Goal: Transaction & Acquisition: Purchase product/service

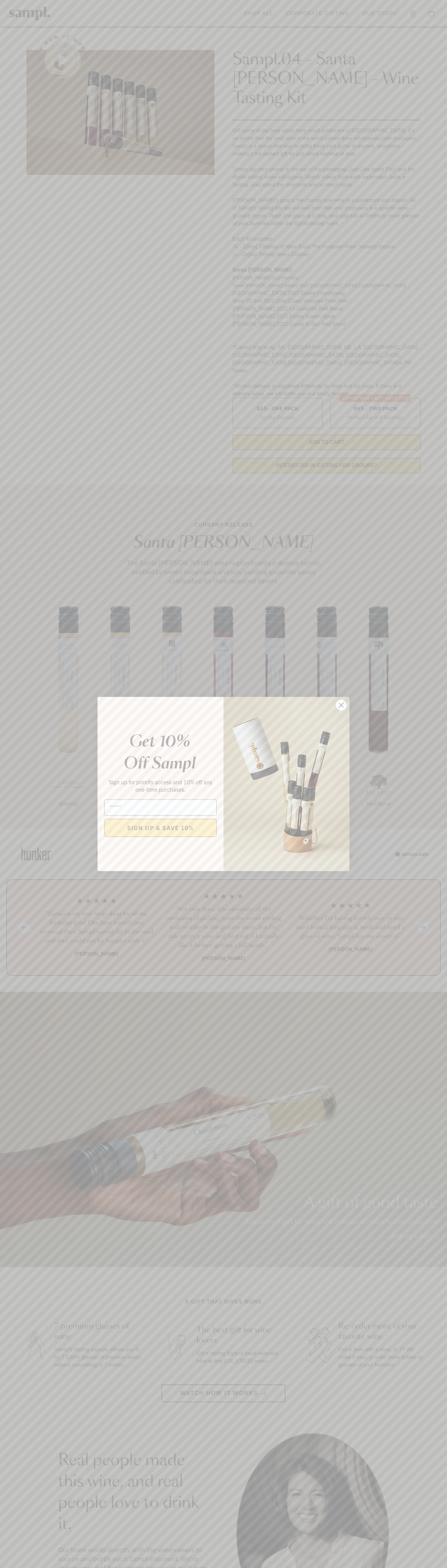
click at [341, 705] on icon "Close dialog" at bounding box center [341, 705] width 4 height 4
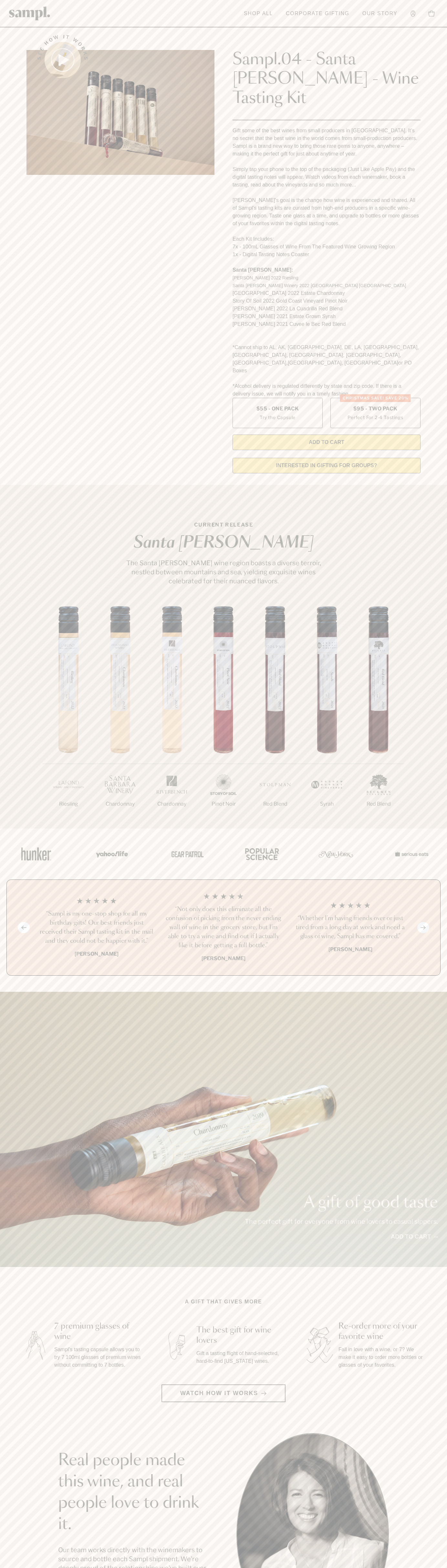
click at [195, 1] on header "Toggle navigation menu Shop All Corporate Gifting Our Story Account Story Shop …" at bounding box center [224, 13] width 447 height 27
click at [438, 700] on div "1/7 Riesling 2/7 Chardonnay 3/7" at bounding box center [224, 717] width 447 height 222
click at [360, 1567] on html "Skip to main content Toggle navigation menu Shop All Corporate Gifting Our Stor…" at bounding box center [224, 1307] width 447 height 2614
click at [19, 1309] on section "A gift that gives more 7 premium glasses of wine Sampl's tasting capsule allows…" at bounding box center [224, 1349] width 447 height 104
click at [375, 398] on label "Christmas SALE! Save 20% $95 - Two Pack Perfect For 2-4 Tastings" at bounding box center [375, 413] width 90 height 30
